Goal: Information Seeking & Learning: Find specific fact

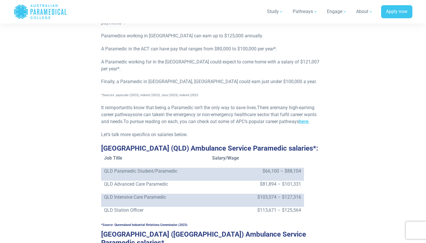
scroll to position [534, 0]
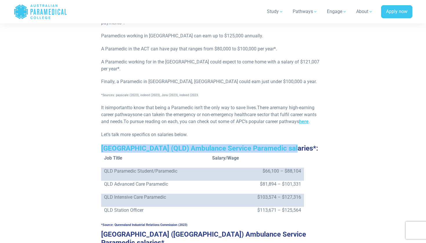
drag, startPoint x: 101, startPoint y: 140, endPoint x: 307, endPoint y: 142, distance: 206.0
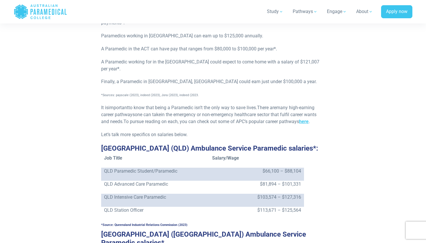
click at [229, 194] on p "$103,574 – $127,316" at bounding box center [256, 197] width 89 height 7
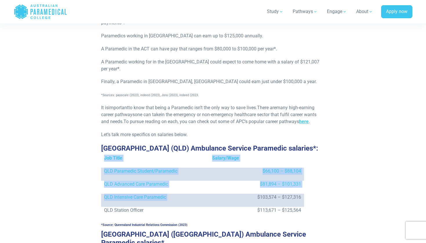
drag, startPoint x: 256, startPoint y: 187, endPoint x: 305, endPoint y: 187, distance: 49.5
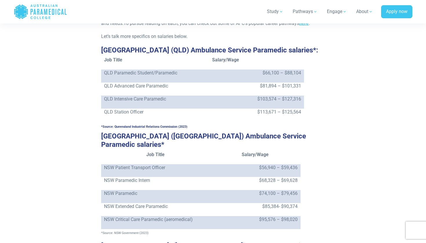
scroll to position [635, 0]
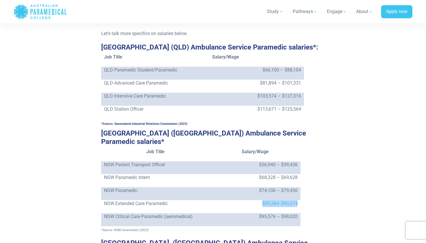
drag, startPoint x: 257, startPoint y: 185, endPoint x: 300, endPoint y: 185, distance: 43.2
click at [300, 200] on td "$85,384- $90,374" at bounding box center [255, 206] width 91 height 13
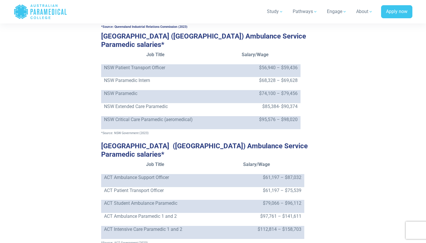
scroll to position [732, 0]
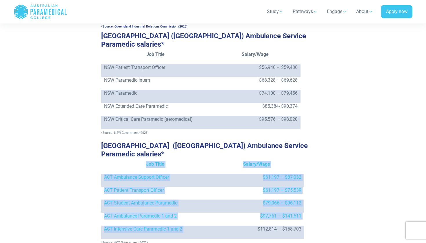
drag, startPoint x: 256, startPoint y: 212, endPoint x: 313, endPoint y: 214, distance: 56.5
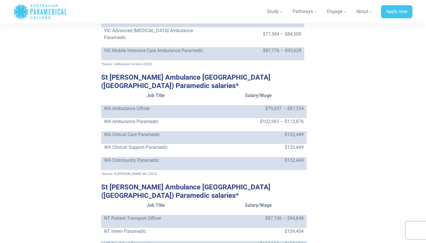
scroll to position [1031, 0]
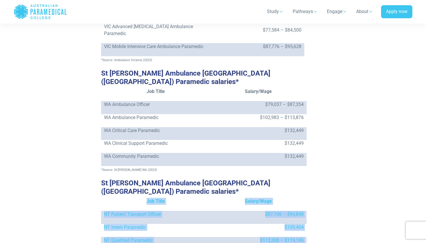
drag, startPoint x: 261, startPoint y: 208, endPoint x: 310, endPoint y: 208, distance: 48.4
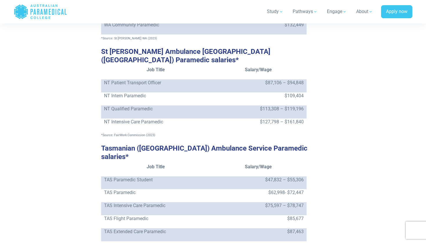
scroll to position [1170, 0]
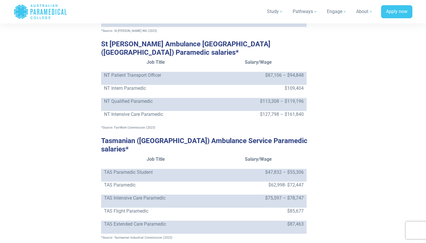
drag, startPoint x: 307, startPoint y: 185, endPoint x: 320, endPoint y: 184, distance: 13.6
click at [320, 234] on p "*Source: Tasmanian Industrial Commission (2023)" at bounding box center [213, 237] width 224 height 7
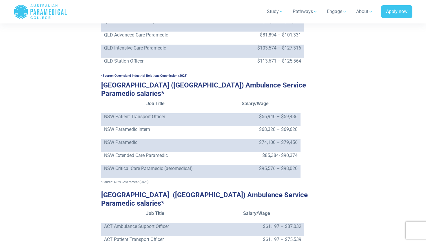
scroll to position [658, 0]
